Goal: Navigation & Orientation: Find specific page/section

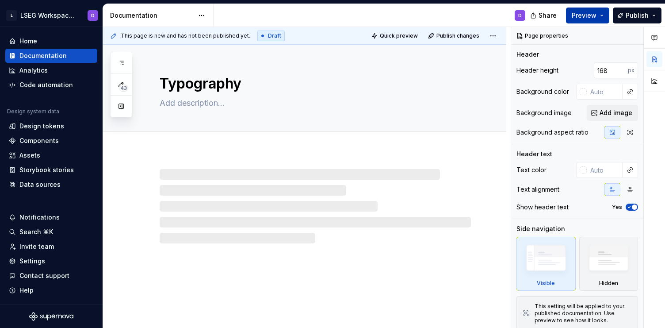
click at [583, 16] on span "Preview" at bounding box center [584, 15] width 25 height 9
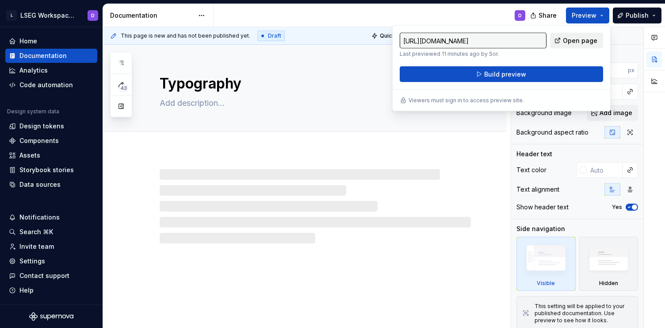
click at [565, 40] on span "Open page" at bounding box center [580, 40] width 34 height 9
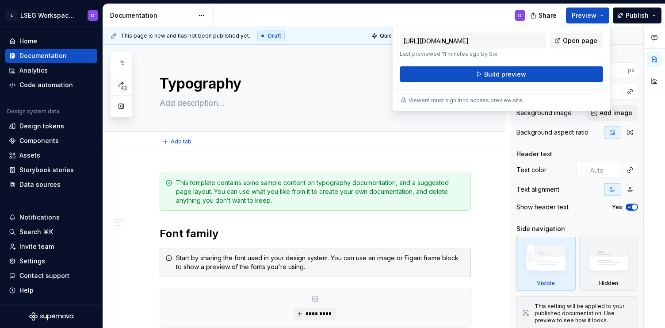
click at [146, 149] on div "Add tab" at bounding box center [304, 141] width 403 height 19
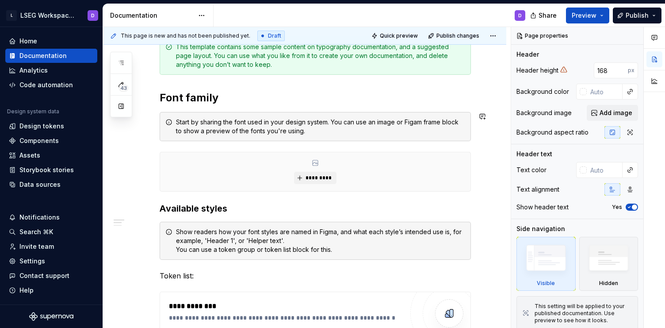
scroll to position [139, 0]
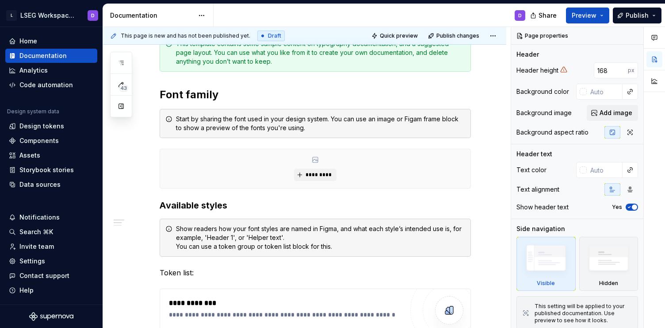
type textarea "*"
click at [48, 42] on div "Home" at bounding box center [51, 41] width 85 height 9
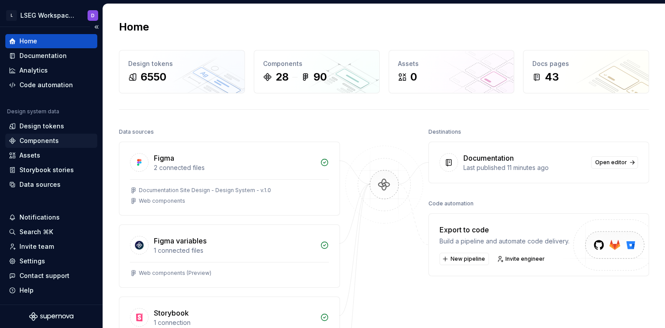
click at [46, 139] on div "Components" at bounding box center [38, 140] width 39 height 9
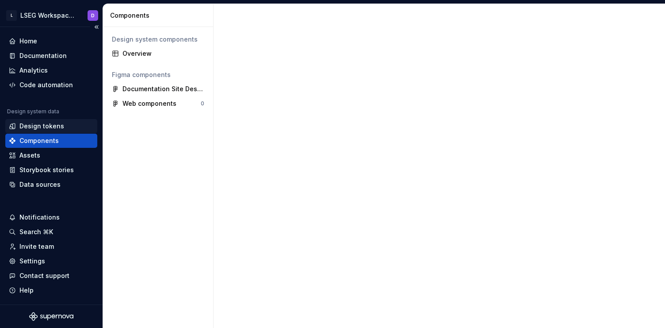
click at [52, 123] on div "Design tokens" at bounding box center [41, 126] width 45 height 9
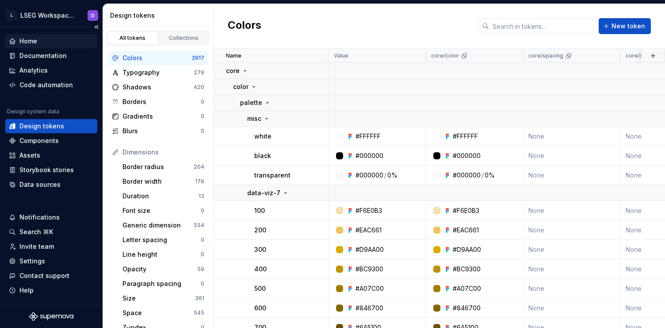
click at [32, 39] on div "Home" at bounding box center [28, 41] width 18 height 9
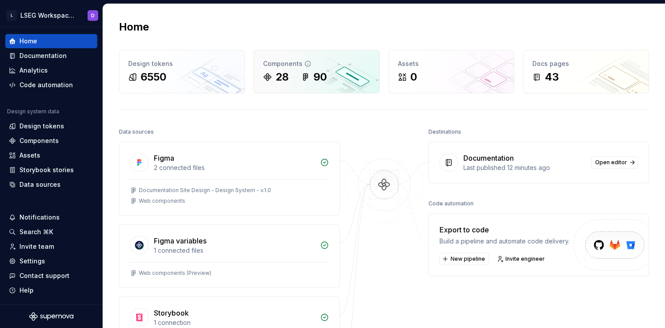
click at [315, 77] on div "90" at bounding box center [320, 77] width 13 height 14
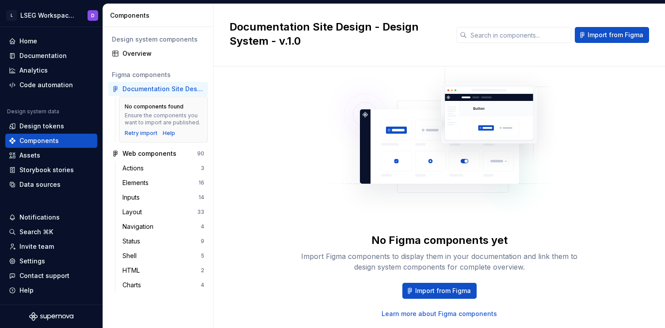
scroll to position [55, 0]
